Goal: Check status: Check status

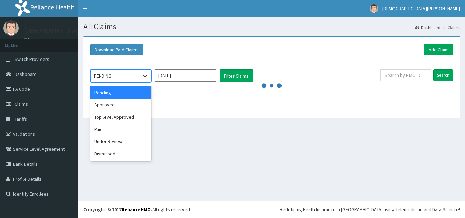
click at [139, 75] on div at bounding box center [145, 76] width 12 height 12
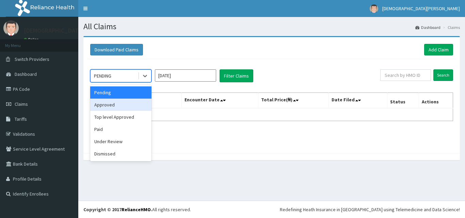
click at [130, 108] on div "Approved" at bounding box center [120, 105] width 61 height 12
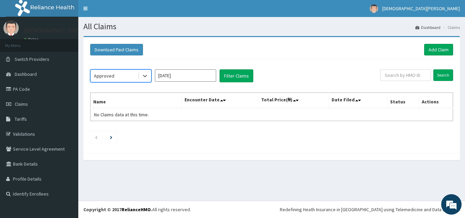
click at [188, 78] on input "[DATE]" at bounding box center [185, 76] width 61 height 12
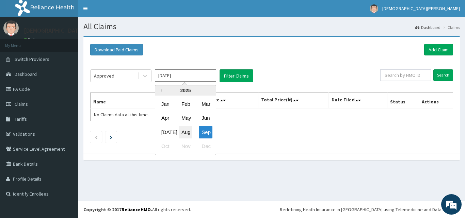
click at [189, 135] on div "Aug" at bounding box center [186, 132] width 14 height 13
type input "[DATE]"
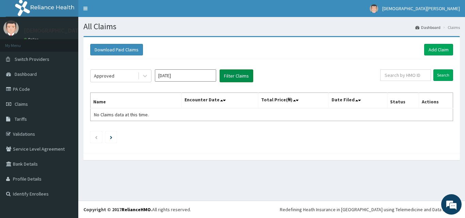
click at [233, 78] on button "Filter Claims" at bounding box center [237, 76] width 34 height 13
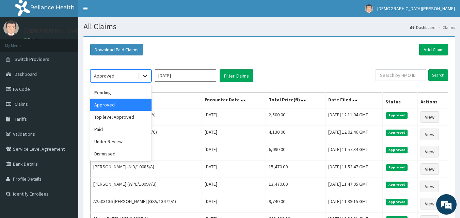
click at [142, 78] on icon at bounding box center [145, 76] width 7 height 7
click at [114, 138] on div "Under Review" at bounding box center [120, 142] width 61 height 12
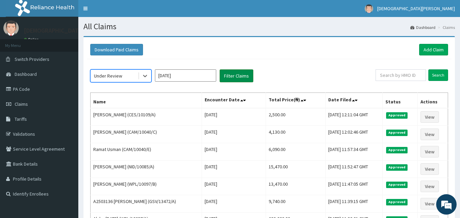
click at [230, 76] on button "Filter Claims" at bounding box center [237, 76] width 34 height 13
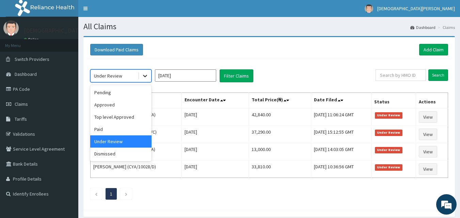
click at [148, 77] on icon at bounding box center [145, 76] width 7 height 7
click at [128, 94] on div "Pending" at bounding box center [120, 93] width 61 height 12
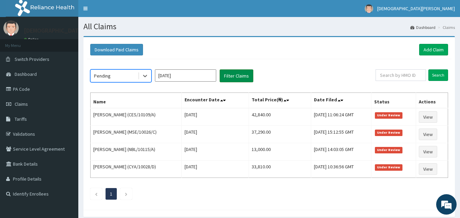
click at [230, 78] on button "Filter Claims" at bounding box center [237, 76] width 34 height 13
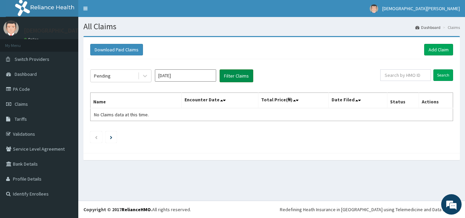
click at [230, 78] on button "Filter Claims" at bounding box center [237, 76] width 34 height 13
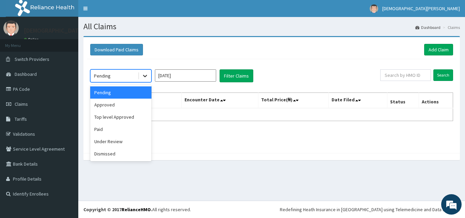
click at [144, 76] on icon at bounding box center [145, 76] width 4 height 2
click at [130, 90] on div "Pending" at bounding box center [120, 93] width 61 height 12
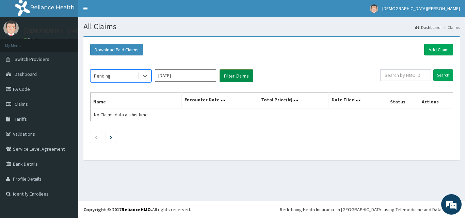
click at [229, 76] on button "Filter Claims" at bounding box center [237, 76] width 34 height 13
click at [147, 77] on icon at bounding box center [145, 76] width 7 height 7
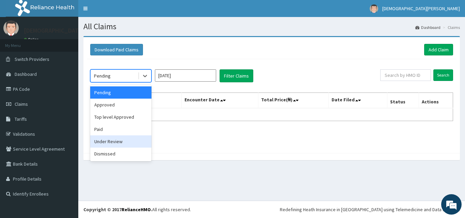
click at [103, 141] on div "Under Review" at bounding box center [120, 142] width 61 height 12
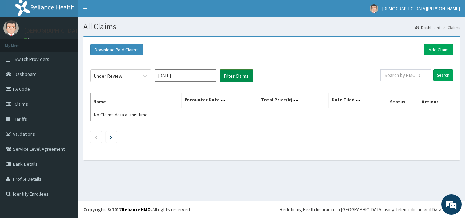
click at [232, 74] on button "Filter Claims" at bounding box center [237, 76] width 34 height 13
